Goal: Task Accomplishment & Management: Complete application form

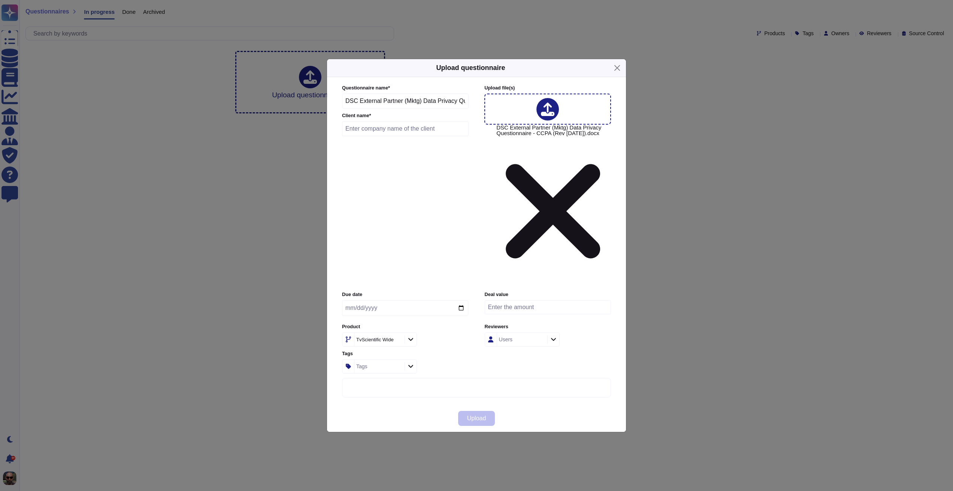
click at [376, 136] on input "text" at bounding box center [405, 128] width 127 height 15
type input "Dollar Shave Club"
click at [381, 300] on input "date" at bounding box center [405, 308] width 126 height 16
click at [462, 300] on input "date" at bounding box center [405, 308] width 126 height 16
type input "2025-08-26"
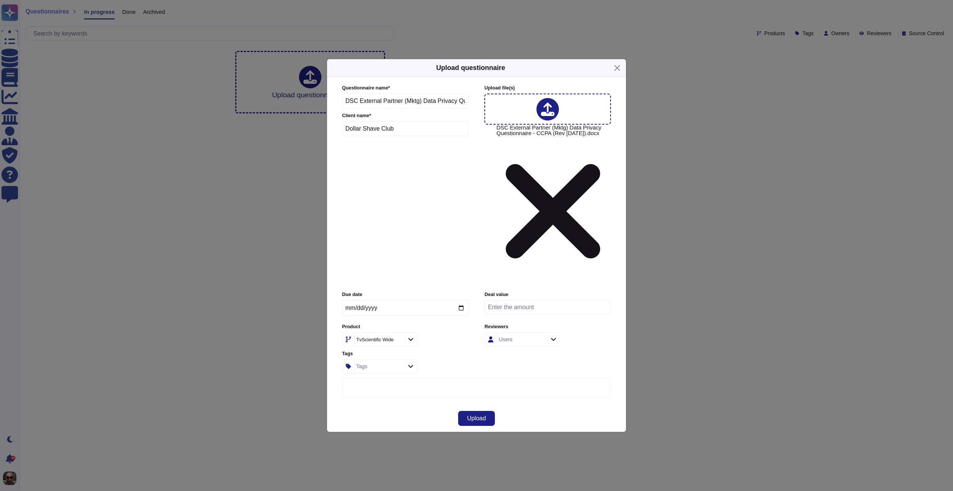
click at [551, 336] on icon at bounding box center [554, 339] width 6 height 6
type input "nils"
click at [533, 309] on span "Nils Bertrand" at bounding box center [539, 307] width 46 height 7
click at [529, 405] on div "Upload" at bounding box center [476, 418] width 299 height 27
click at [487, 411] on button "Upload" at bounding box center [476, 418] width 37 height 15
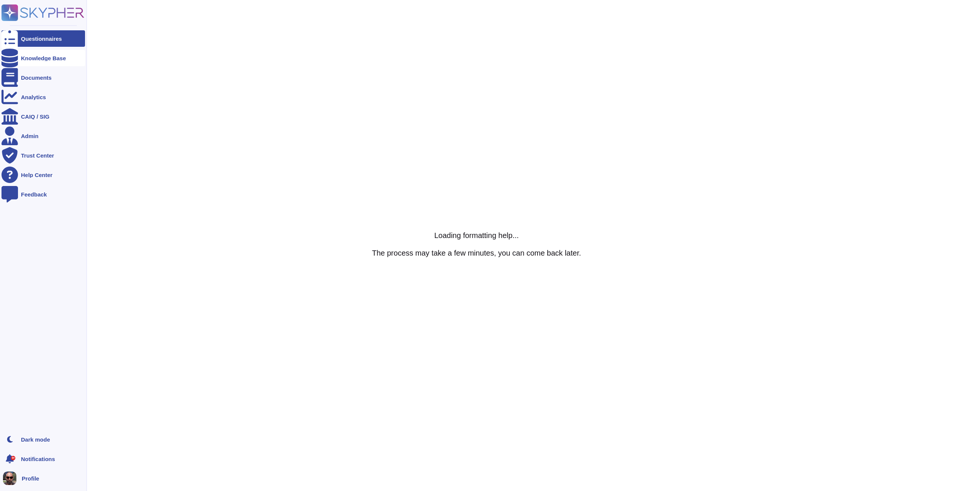
click at [9, 56] on icon at bounding box center [9, 58] width 16 height 19
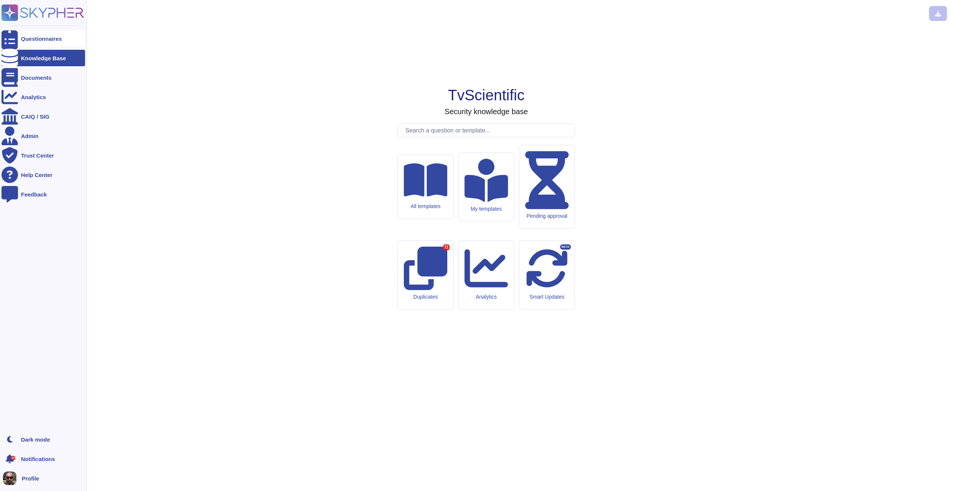
click at [37, 43] on div "Questionnaires" at bounding box center [43, 38] width 84 height 16
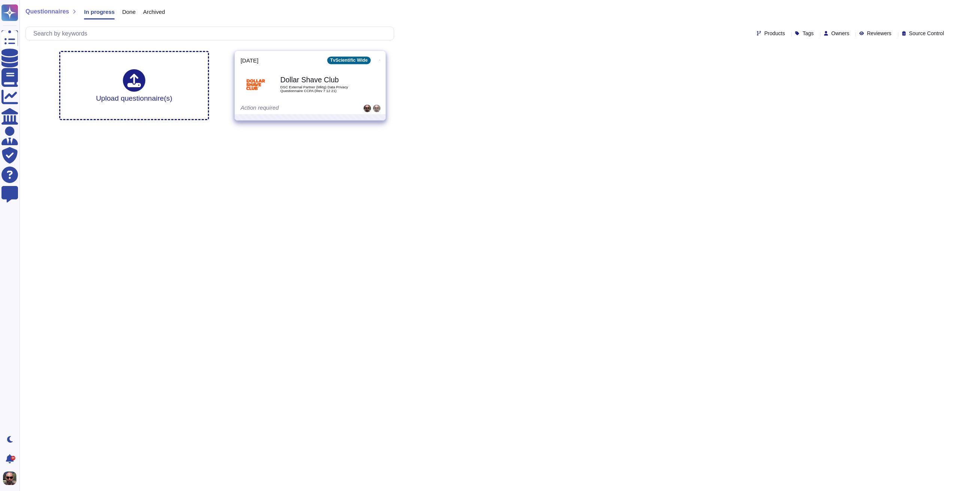
click at [335, 76] on b "Dollar Shave Club" at bounding box center [318, 79] width 76 height 7
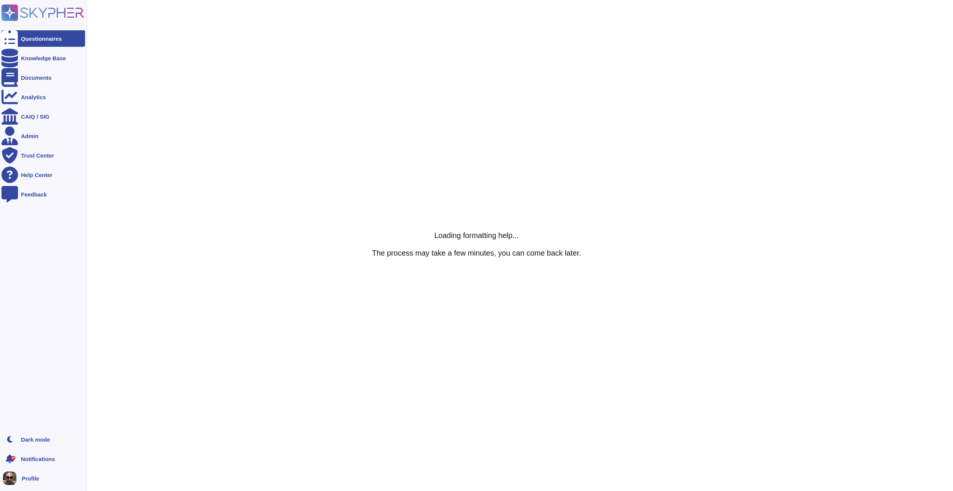
click at [24, 38] on div "Questionnaires" at bounding box center [41, 39] width 41 height 6
